Goal: Information Seeking & Learning: Check status

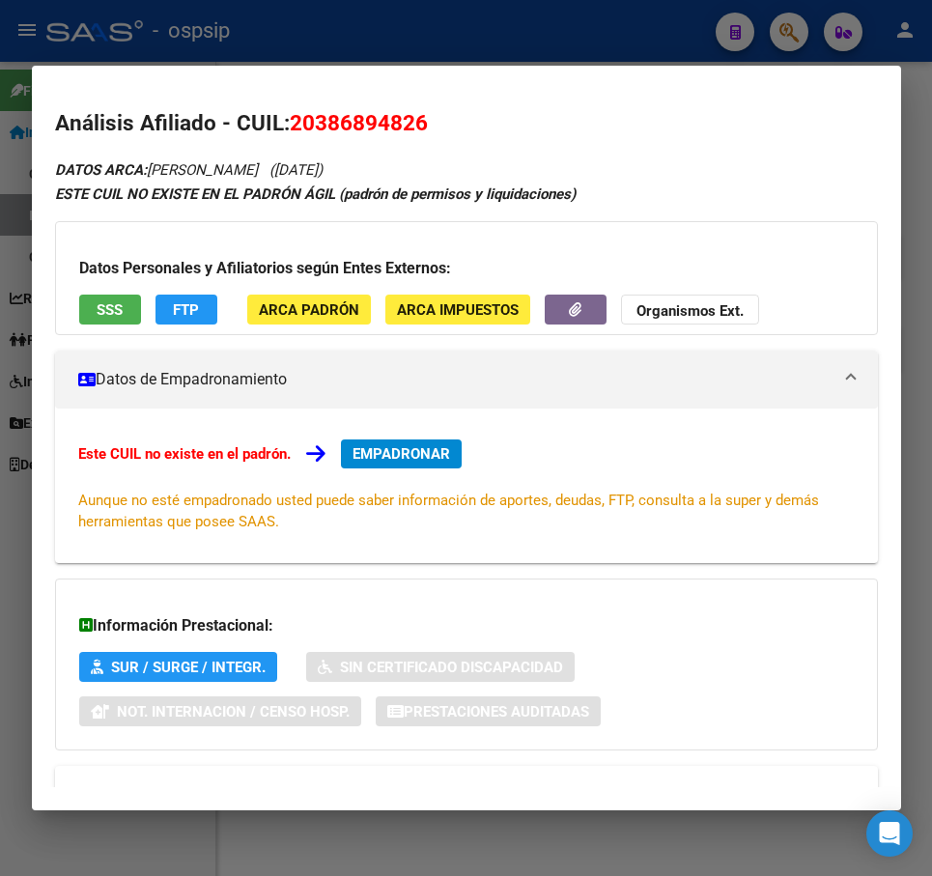
click at [637, 18] on div at bounding box center [466, 438] width 932 height 876
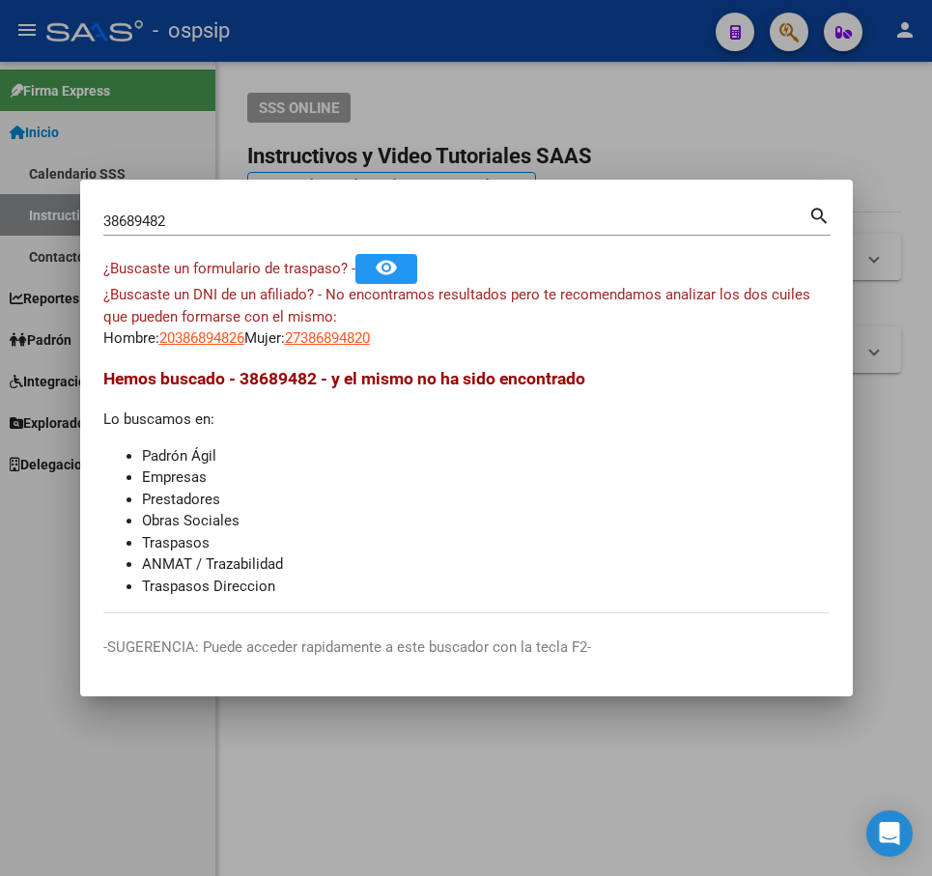
click at [637, 18] on div at bounding box center [466, 438] width 932 height 876
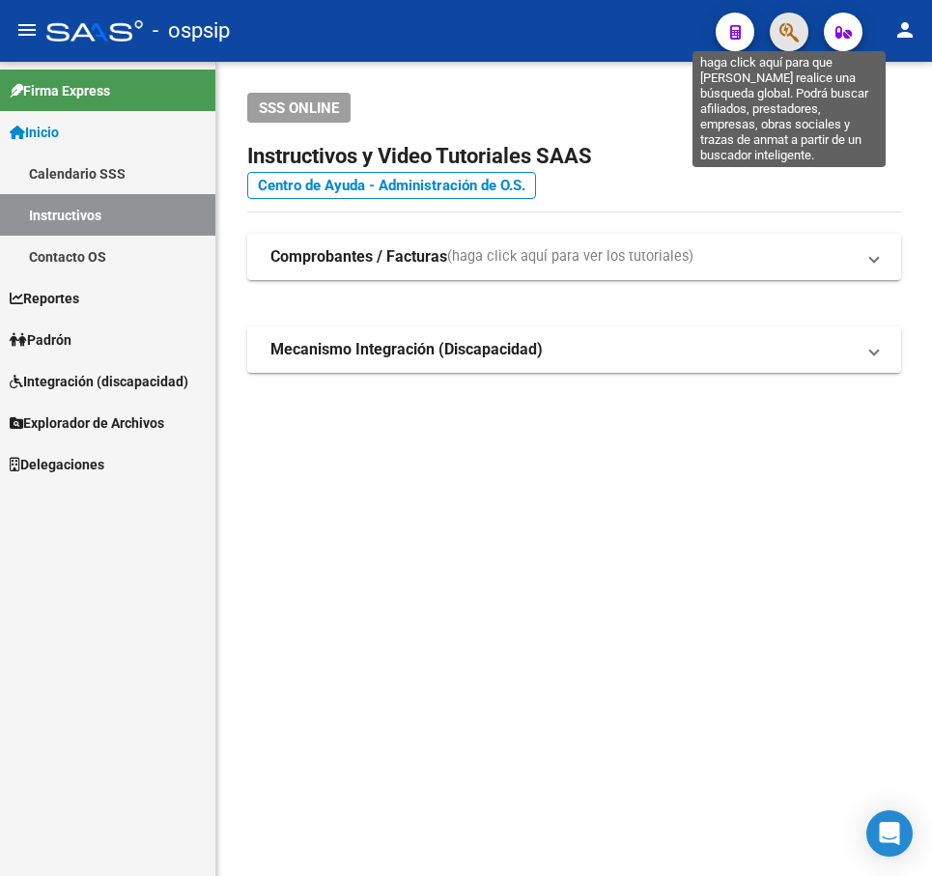
click at [779, 42] on icon "button" at bounding box center [788, 32] width 19 height 22
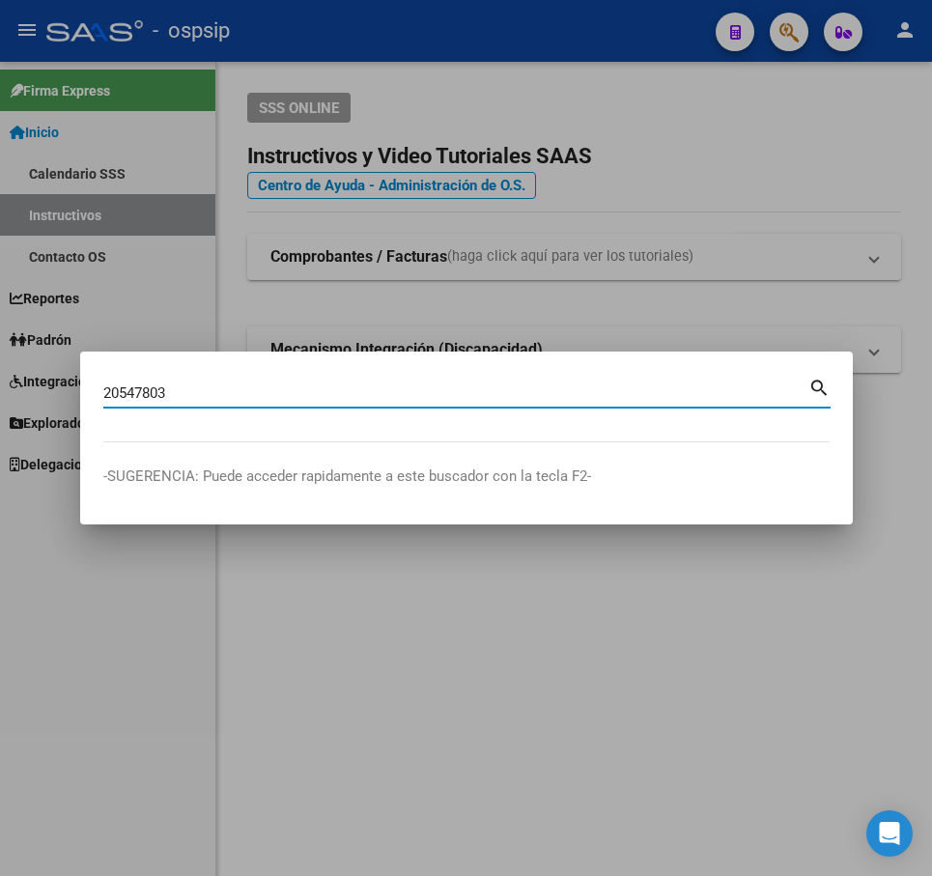
type input "20547803"
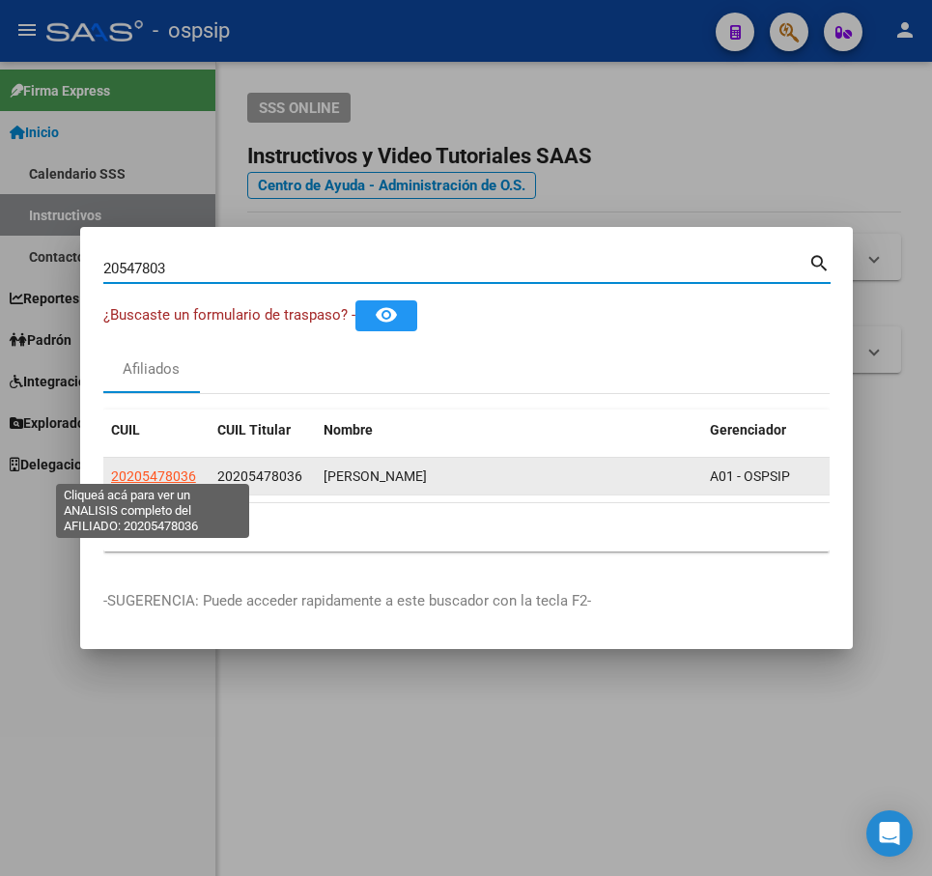
click at [157, 468] on span "20205478036" at bounding box center [153, 475] width 85 height 15
type textarea "20205478036"
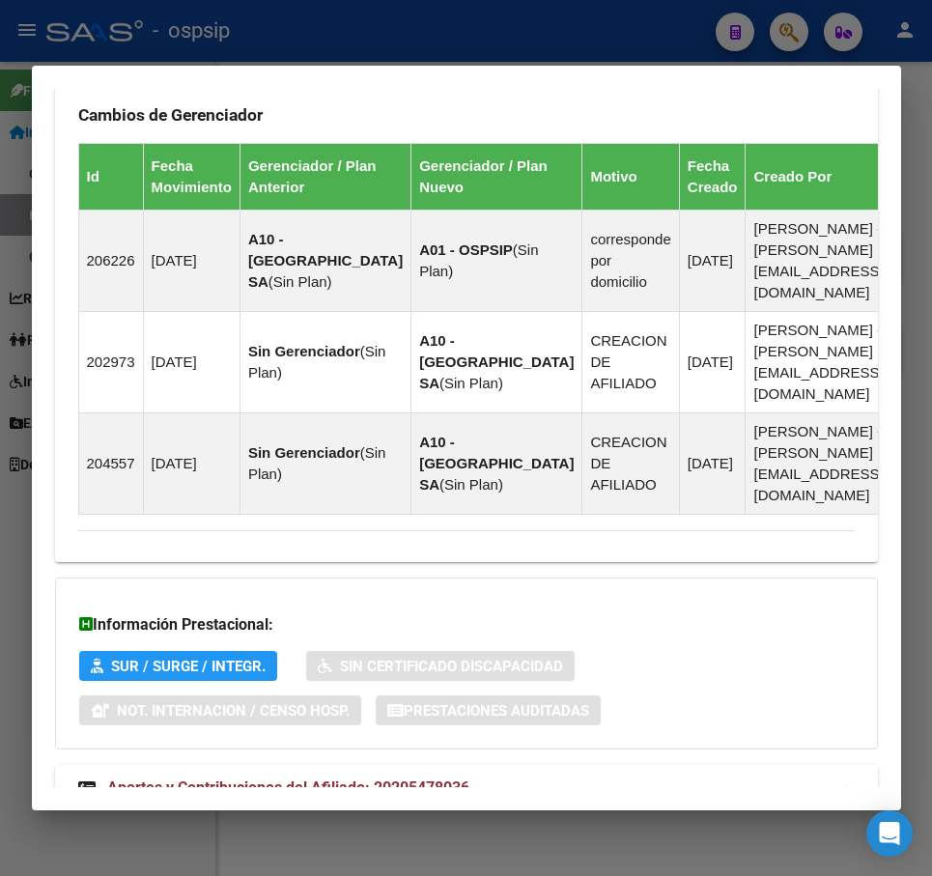
scroll to position [1336, 0]
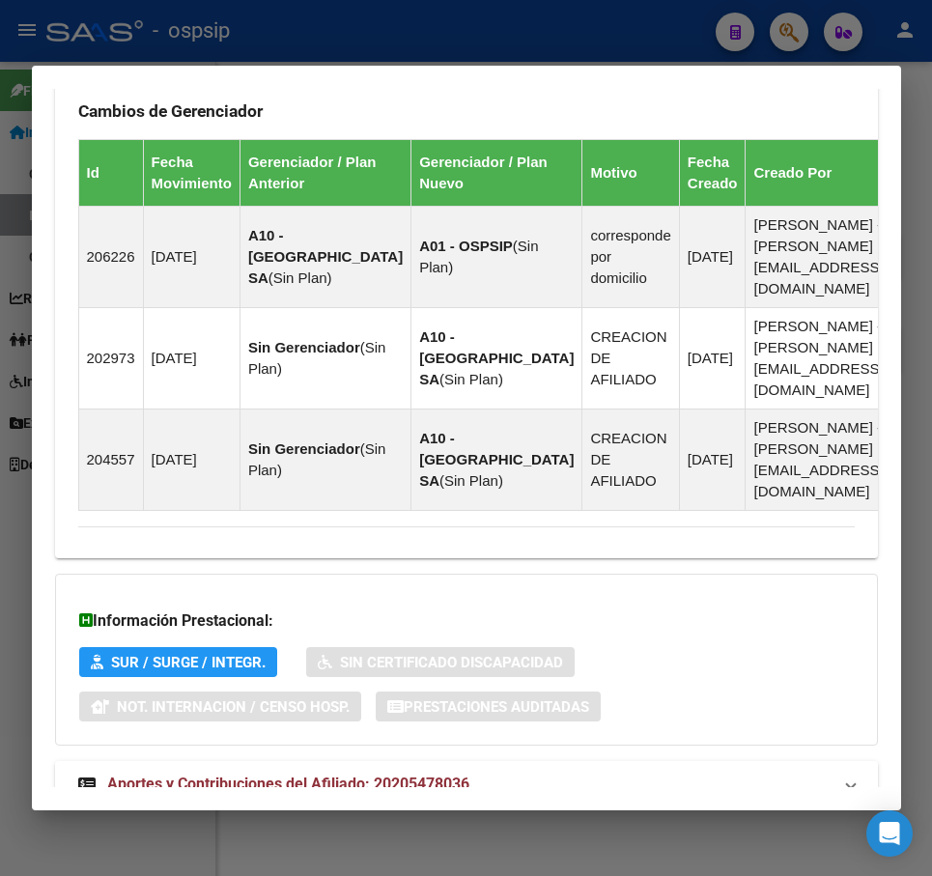
click at [724, 761] on mat-expansion-panel-header "Aportes y Contribuciones del Afiliado: 20205478036" at bounding box center [466, 784] width 823 height 46
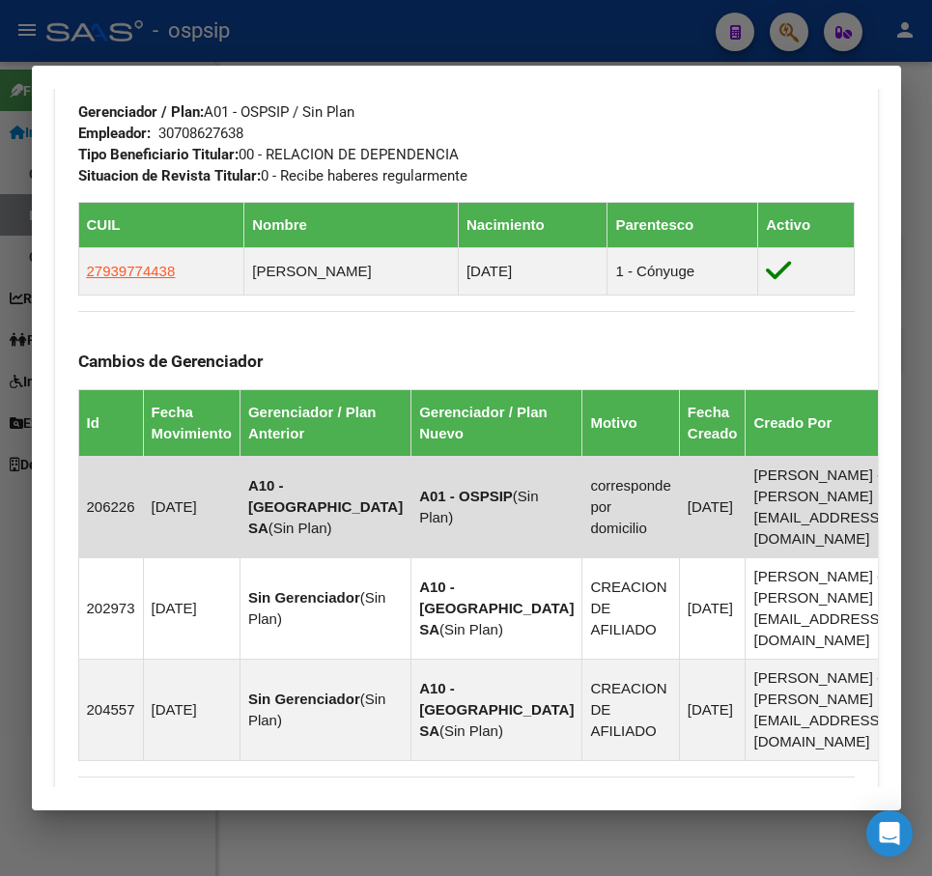
scroll to position [1071, 0]
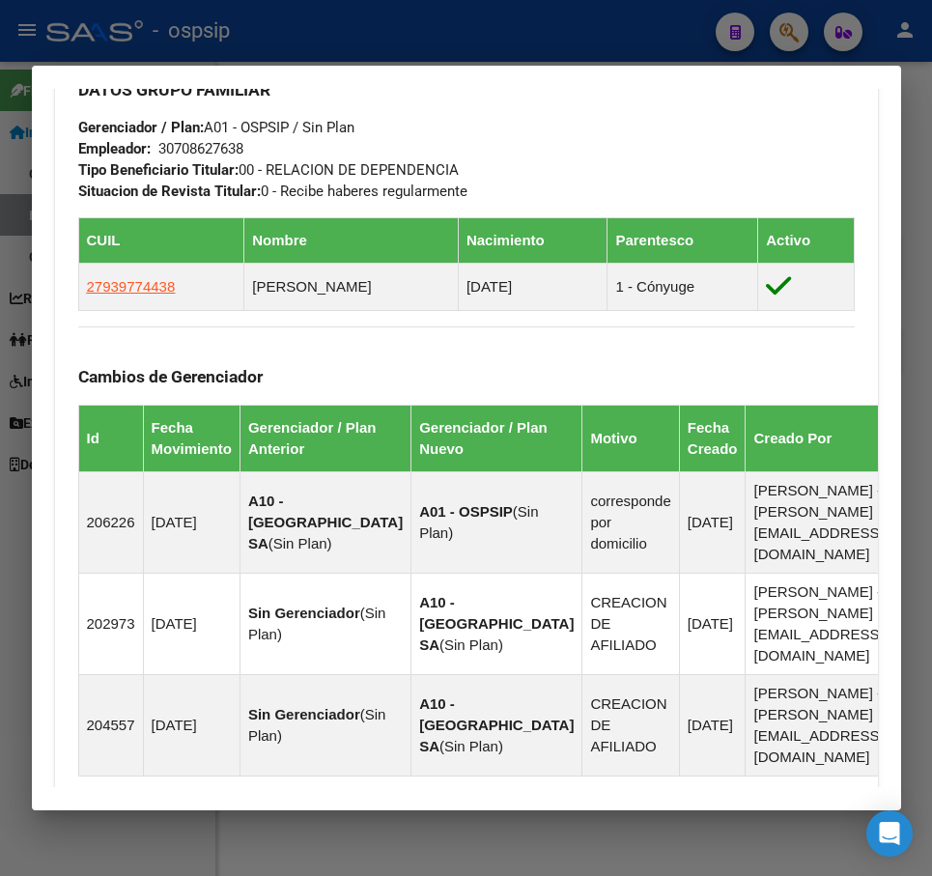
click at [561, 36] on div at bounding box center [466, 438] width 932 height 876
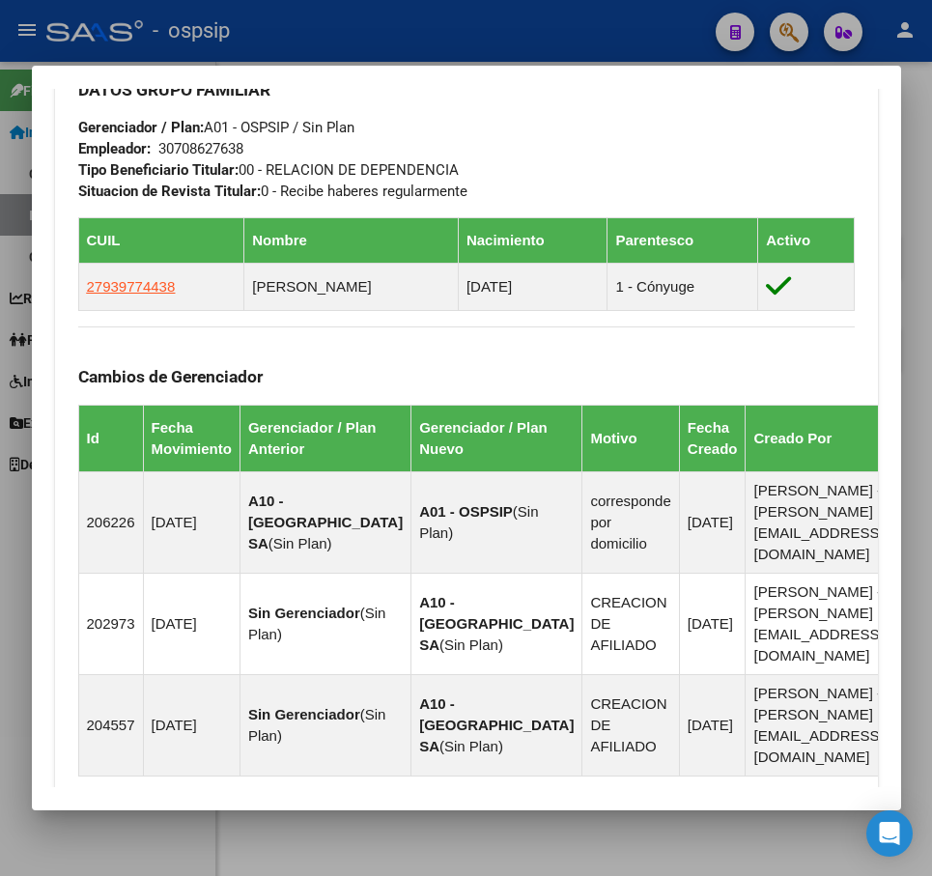
drag, startPoint x: 561, startPoint y: 36, endPoint x: 565, endPoint y: 72, distance: 36.9
click at [562, 39] on div at bounding box center [466, 438] width 932 height 876
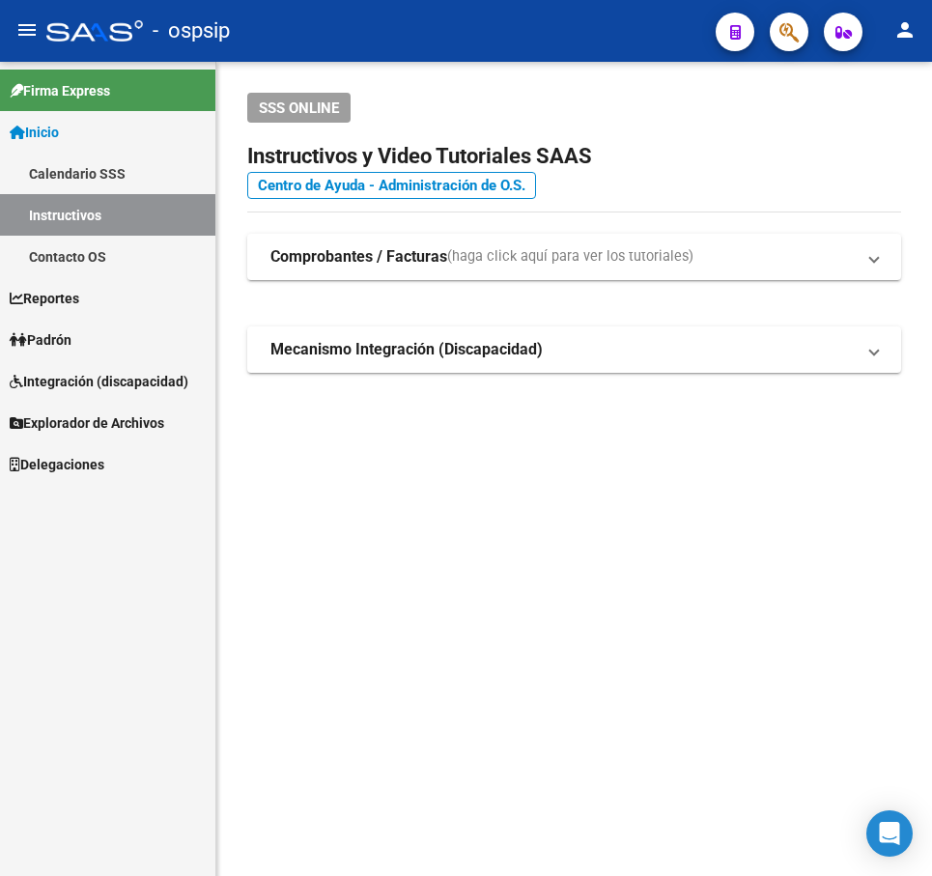
click at [804, 34] on button "button" at bounding box center [789, 32] width 39 height 39
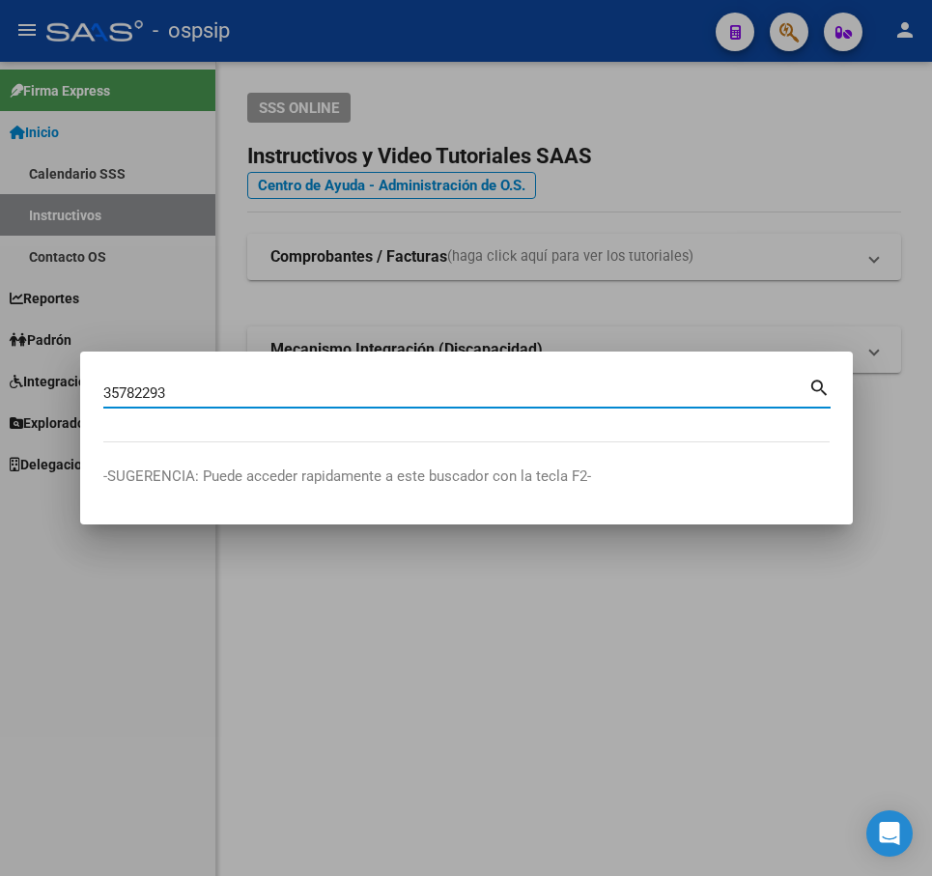
type input "35782293"
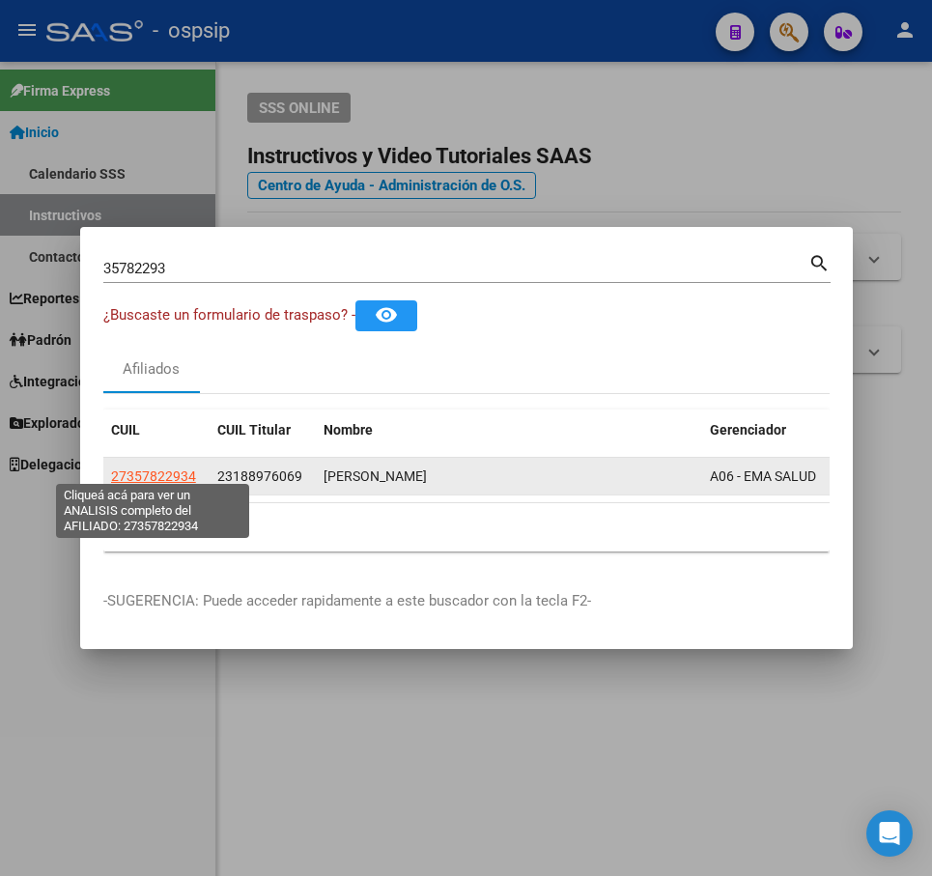
click at [160, 475] on span "27357822934" at bounding box center [153, 475] width 85 height 15
type textarea "27357822934"
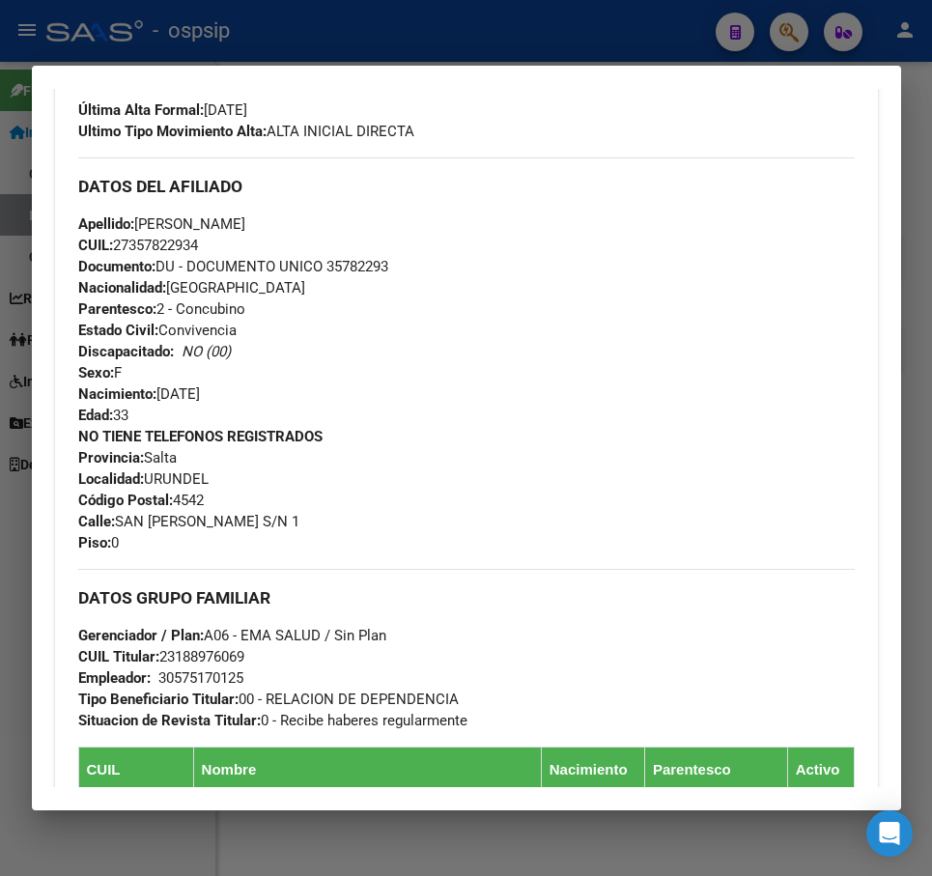
scroll to position [579, 0]
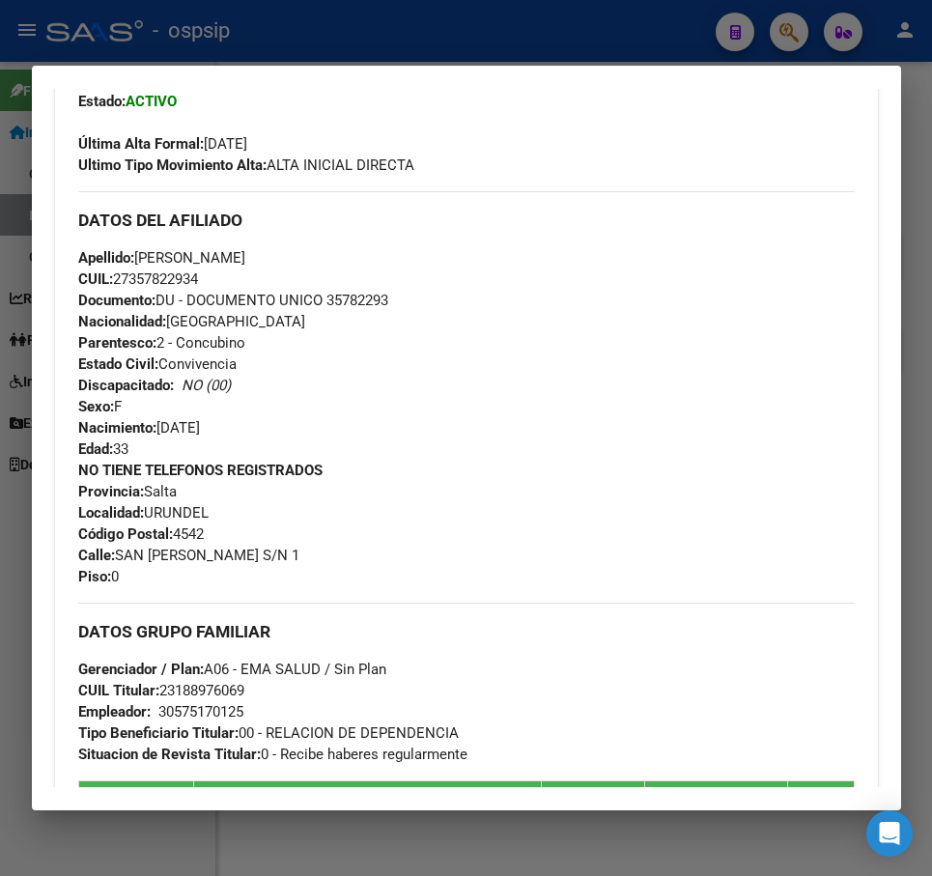
click at [546, 30] on div at bounding box center [466, 438] width 932 height 876
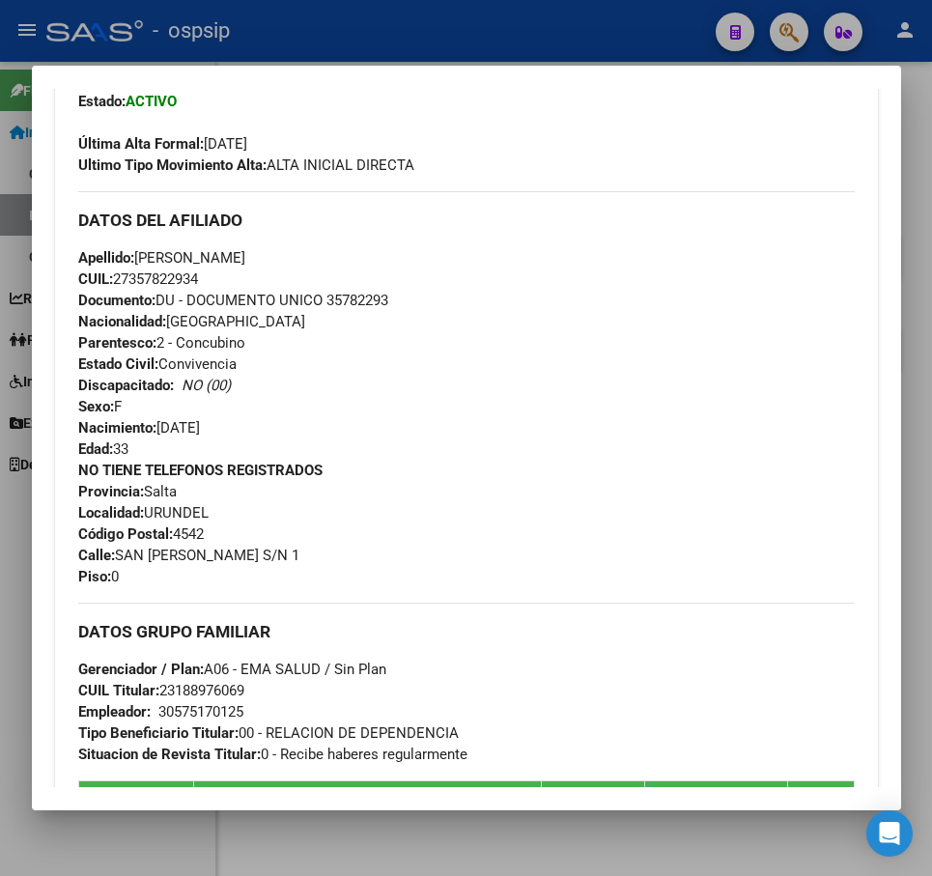
click at [546, 30] on div at bounding box center [466, 438] width 932 height 876
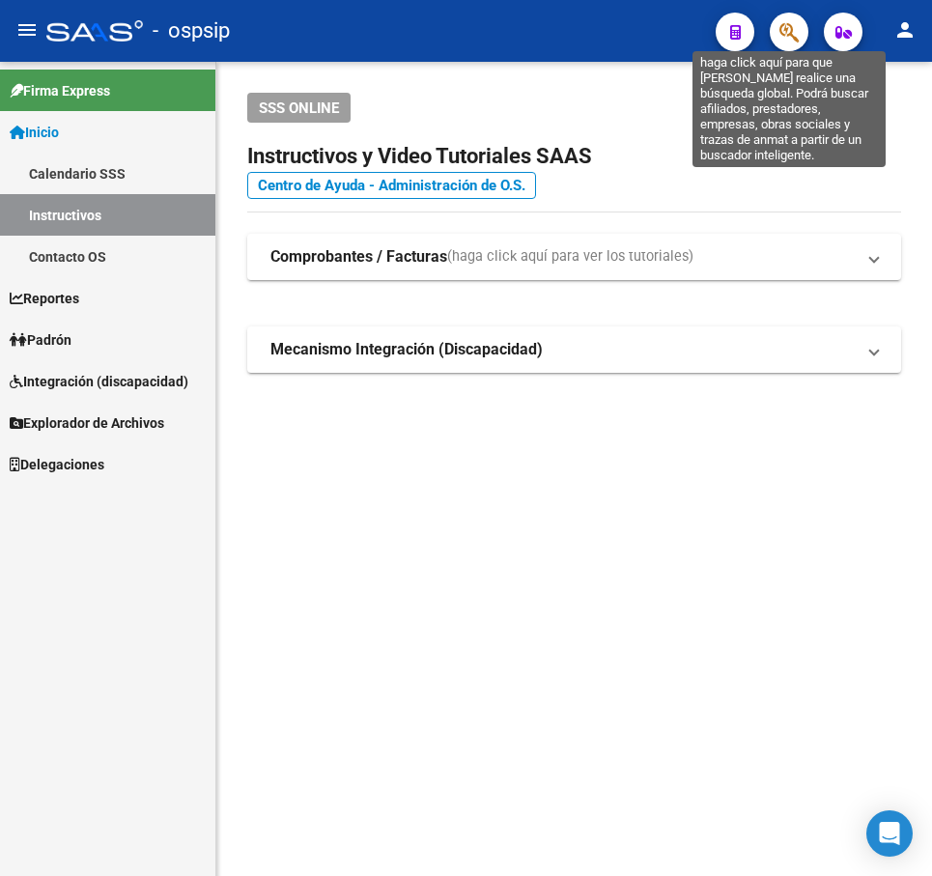
click at [791, 22] on icon "button" at bounding box center [788, 32] width 19 height 22
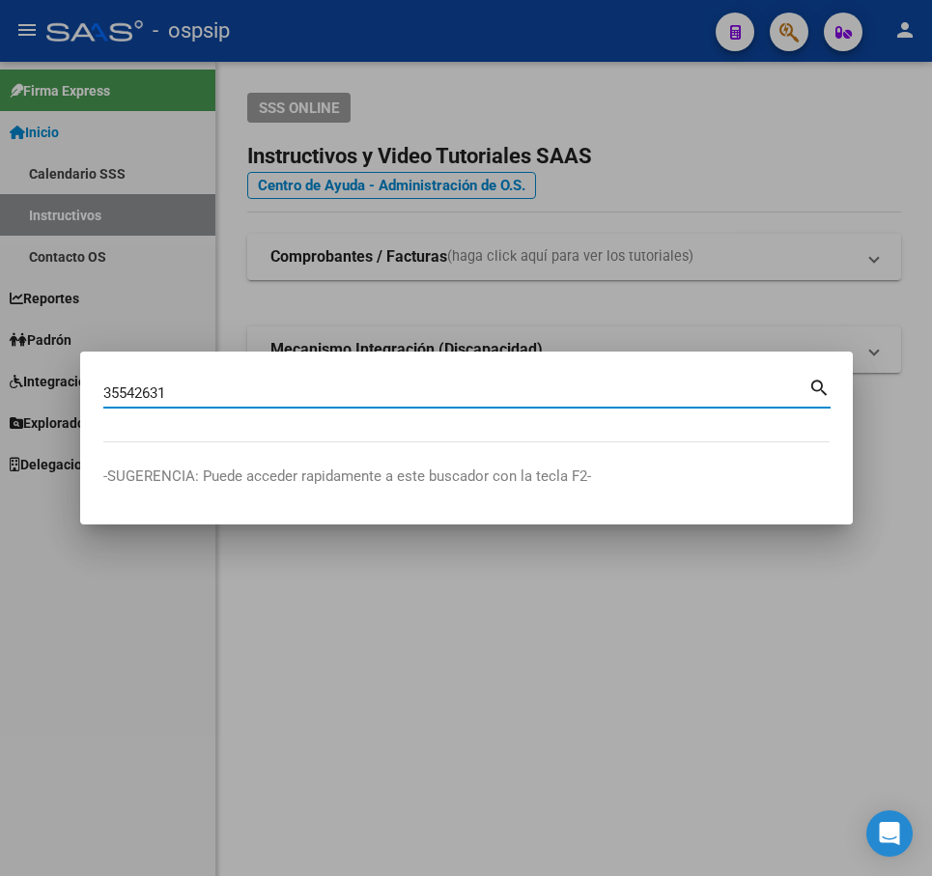
type input "35542631"
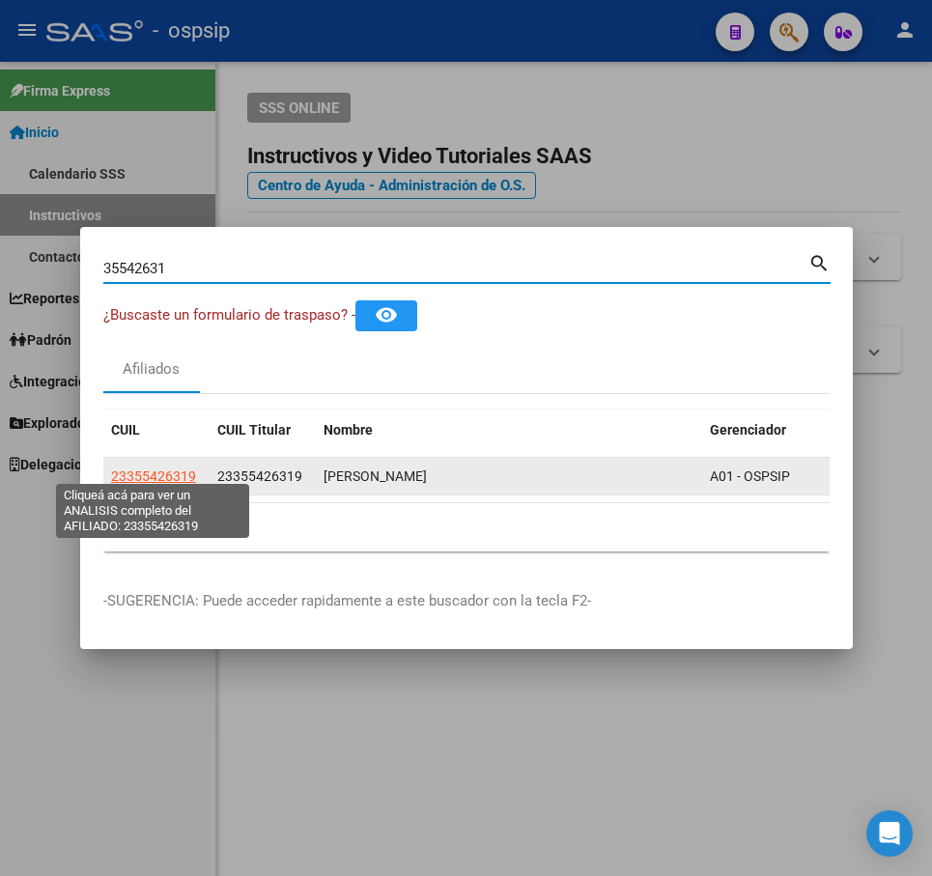
click at [164, 469] on span "23355426319" at bounding box center [153, 475] width 85 height 15
type textarea "23355426319"
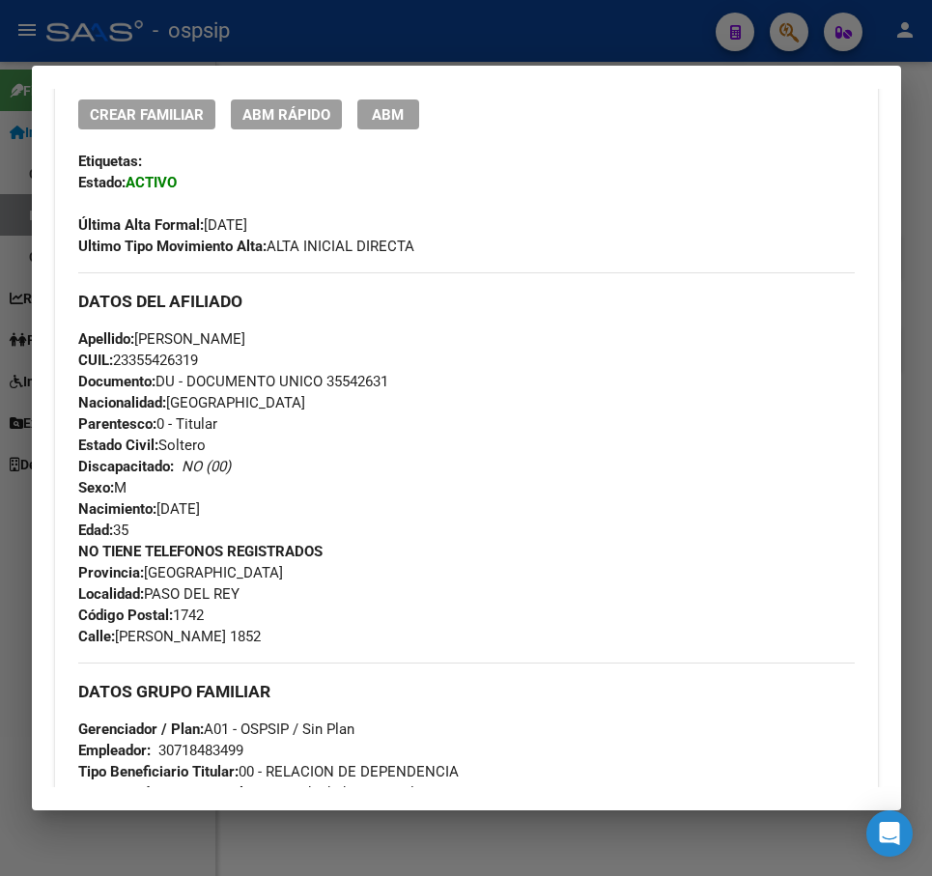
scroll to position [483, 0]
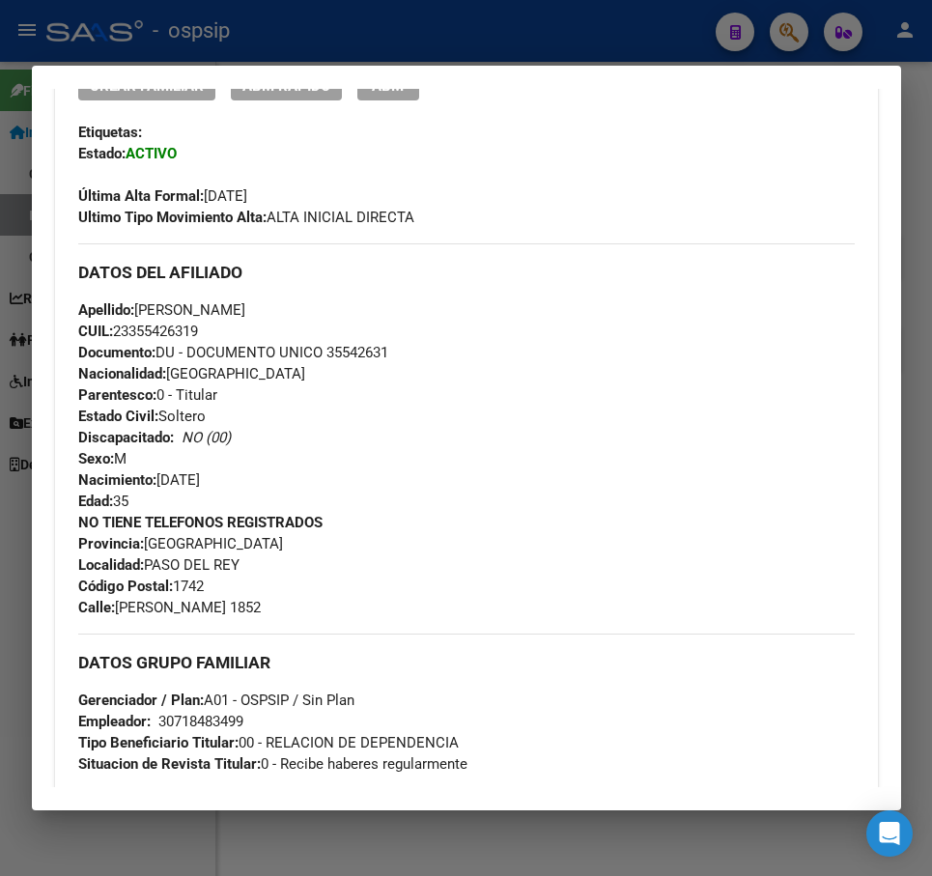
drag, startPoint x: 553, startPoint y: 19, endPoint x: 574, endPoint y: 18, distance: 21.3
click at [553, 19] on div at bounding box center [466, 438] width 932 height 876
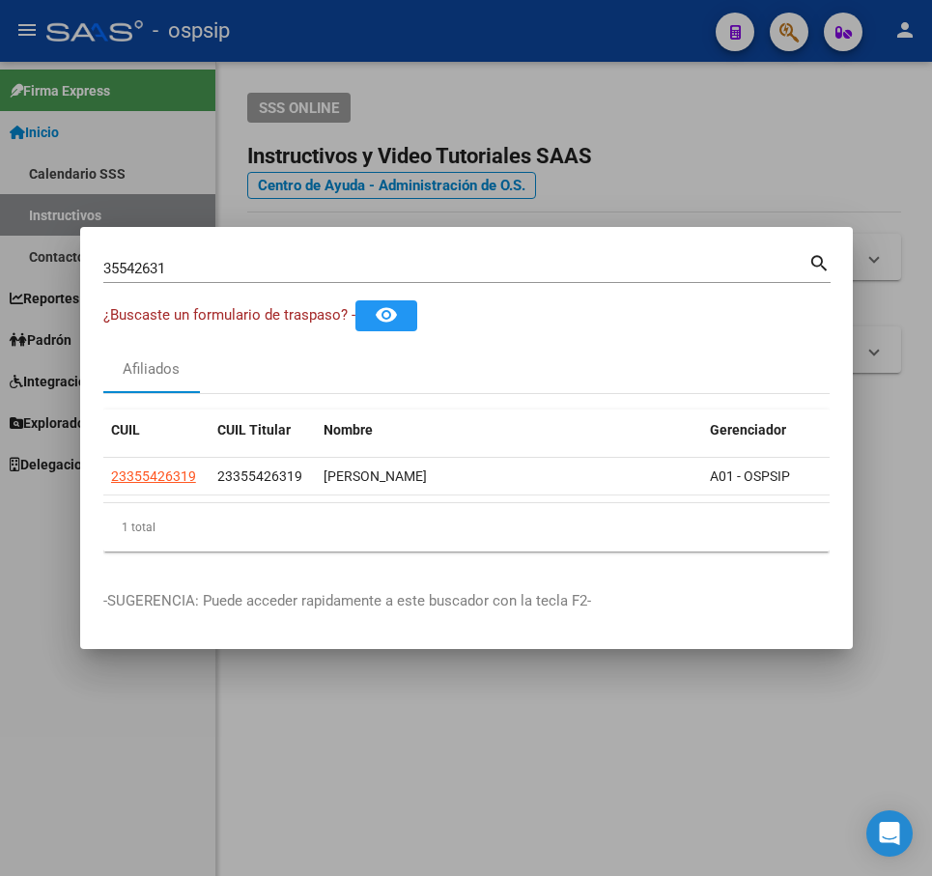
click at [600, 23] on div at bounding box center [466, 438] width 932 height 876
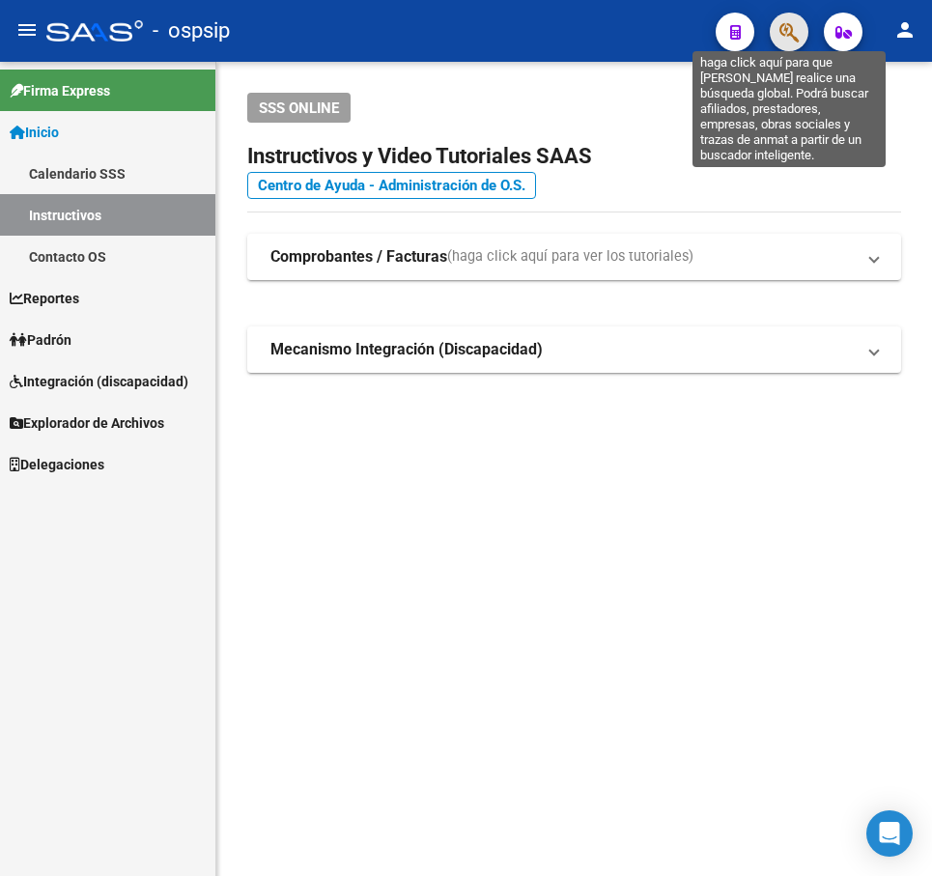
click at [791, 28] on icon "button" at bounding box center [788, 32] width 19 height 22
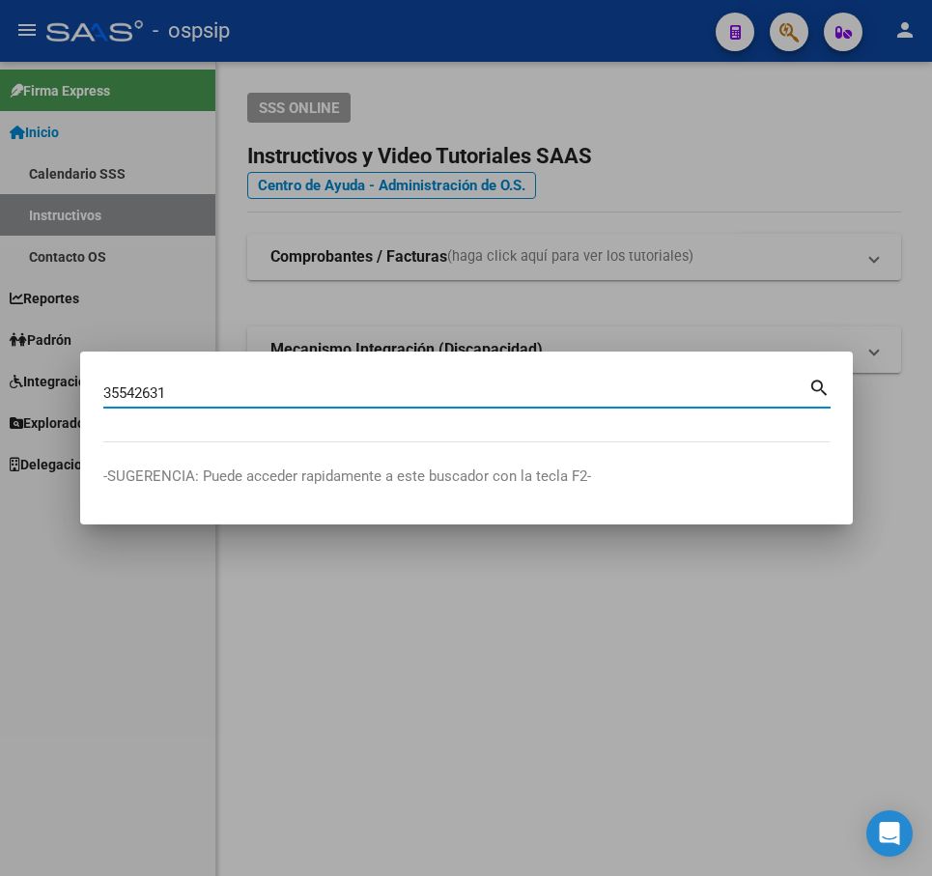
type input "35542631"
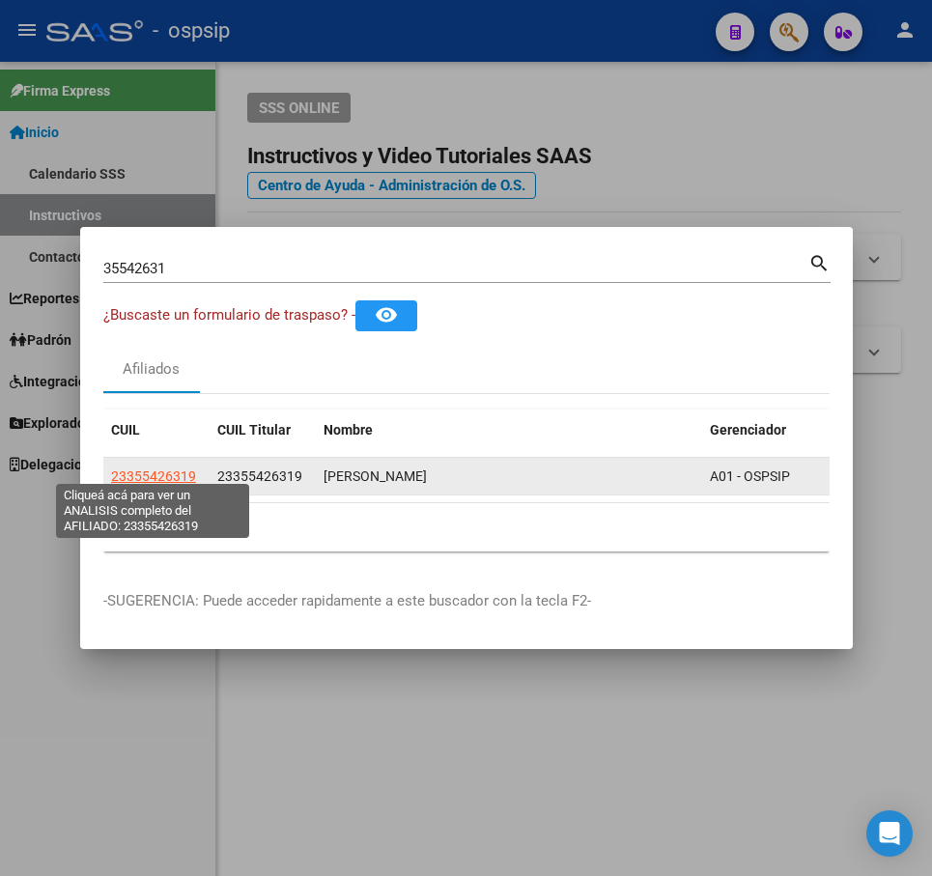
click at [142, 476] on span "23355426319" at bounding box center [153, 475] width 85 height 15
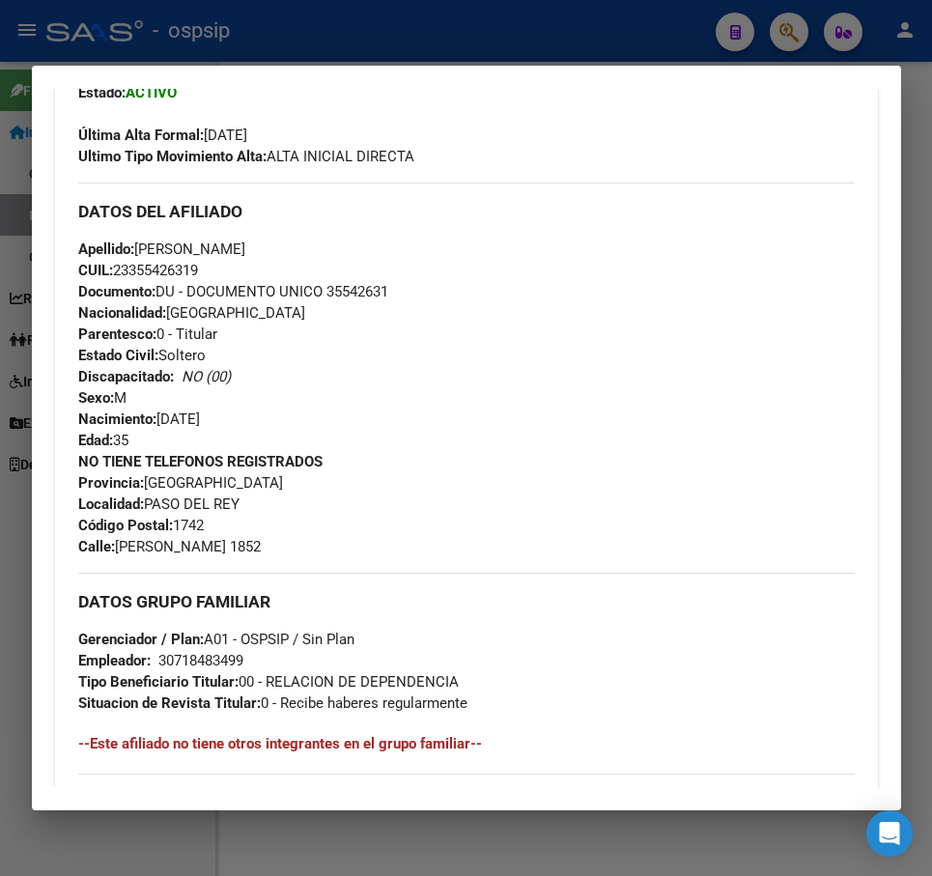
scroll to position [562, 0]
